Goal: Check status: Check status

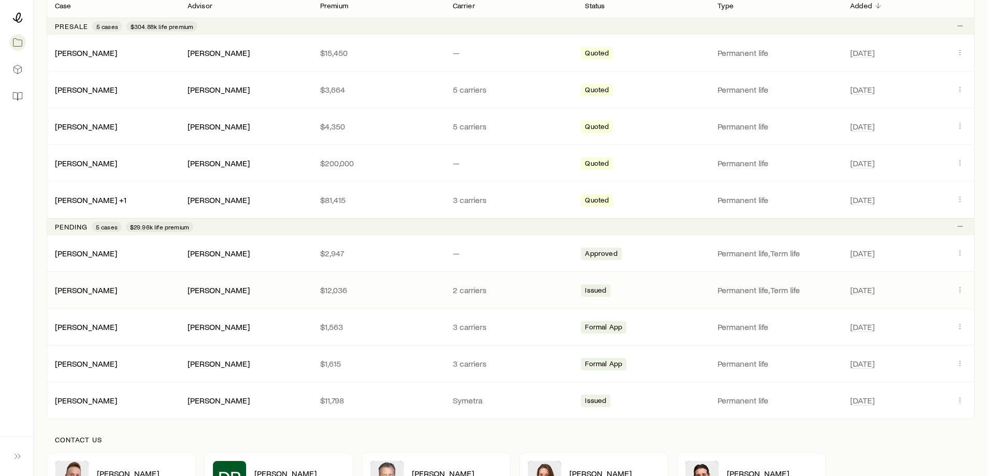
scroll to position [207, 0]
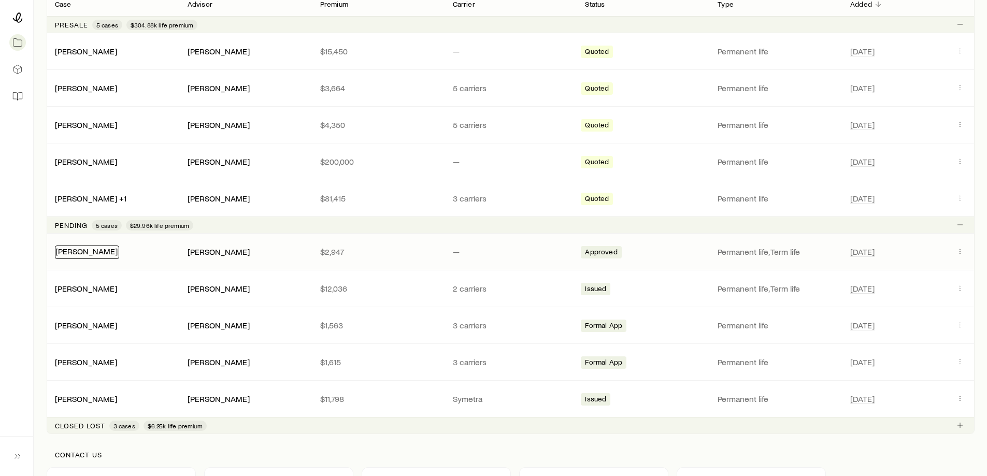
click at [80, 252] on link "[PERSON_NAME]" at bounding box center [86, 251] width 62 height 10
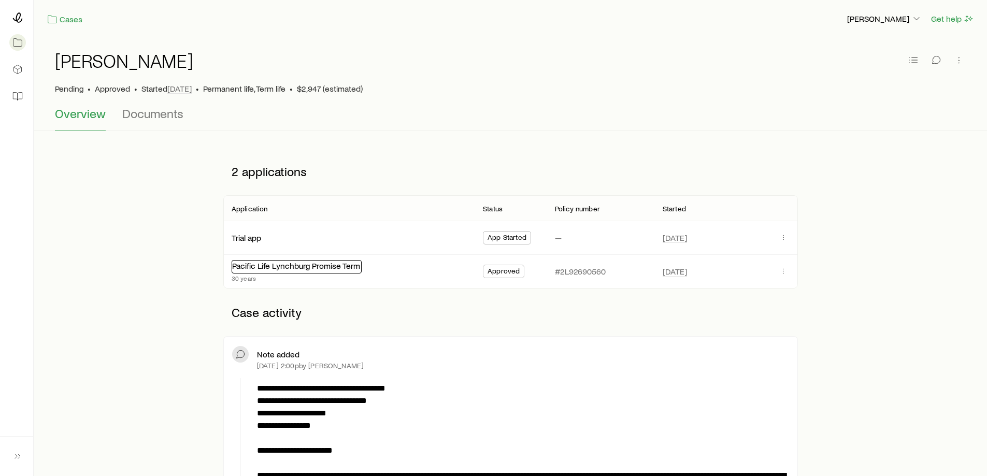
click at [256, 265] on link "Pacific Life Lynchburg Promise Term" at bounding box center [296, 266] width 128 height 10
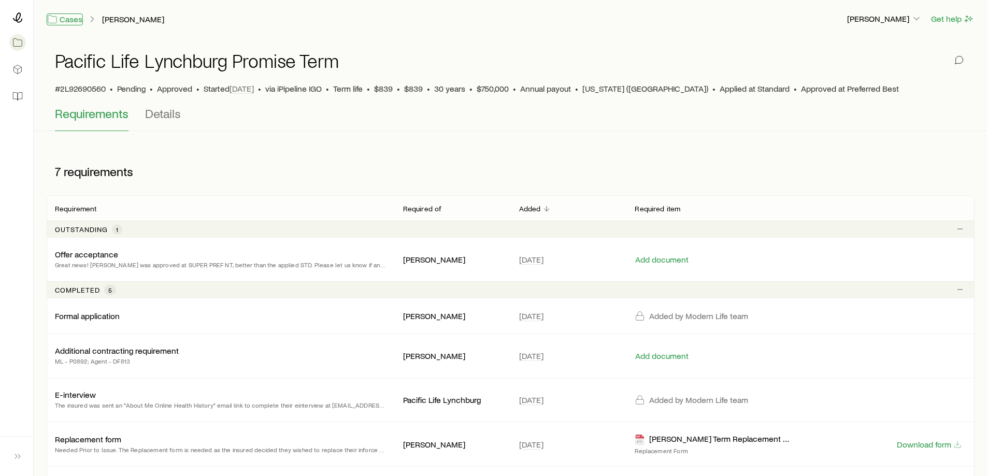
click at [72, 19] on link "Cases" at bounding box center [65, 19] width 36 height 12
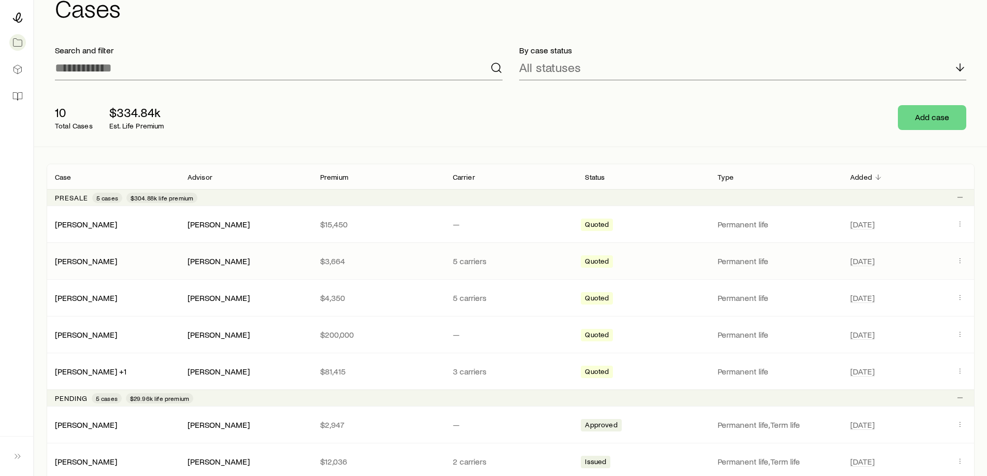
scroll to position [52, 0]
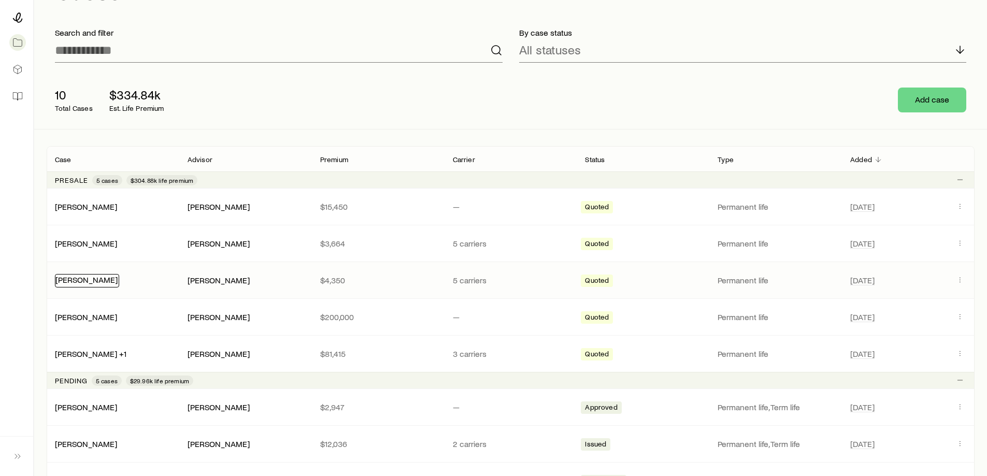
click at [89, 281] on link "[PERSON_NAME]" at bounding box center [86, 280] width 62 height 10
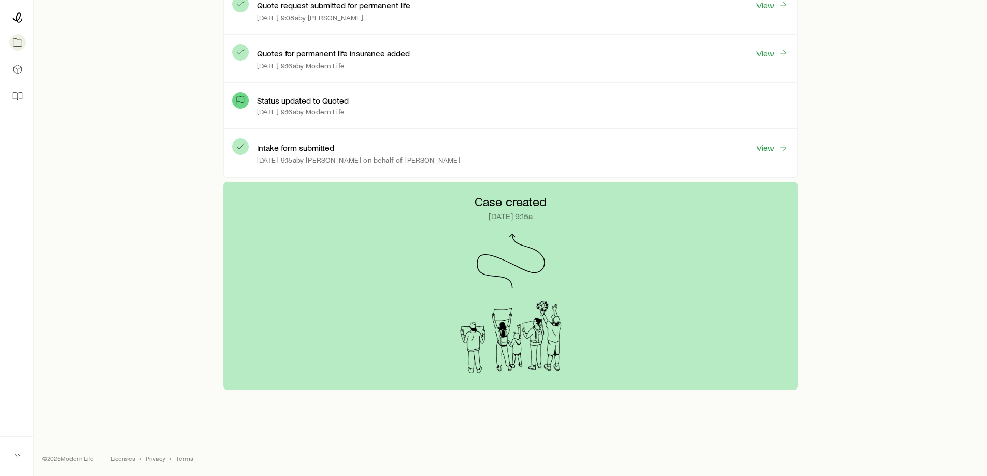
scroll to position [376, 0]
